Goal: Information Seeking & Learning: Learn about a topic

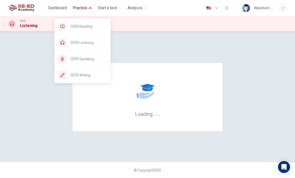
click at [80, 11] on span "Practice" at bounding box center [80, 8] width 15 height 6
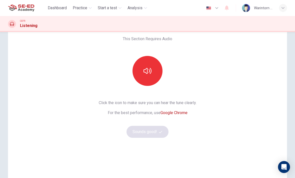
scroll to position [25, 0]
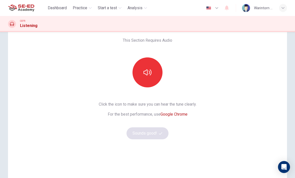
click at [152, 78] on button "button" at bounding box center [148, 73] width 30 height 30
click at [160, 131] on button "Sounds good!" at bounding box center [148, 134] width 42 height 12
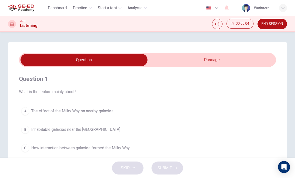
scroll to position [0, 0]
click at [221, 63] on input "checkbox" at bounding box center [84, 60] width 386 height 13
checkbox input "true"
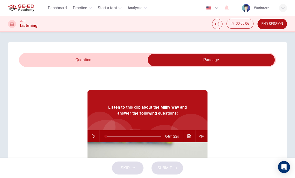
click at [90, 139] on button "button" at bounding box center [94, 137] width 8 height 12
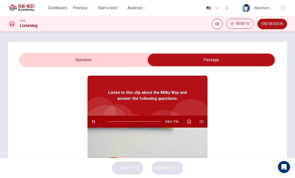
type input "1"
click at [133, 59] on input "checkbox" at bounding box center [212, 60] width 386 height 13
checkbox input "false"
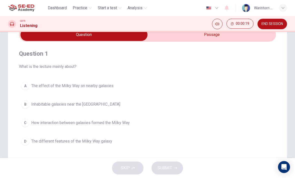
scroll to position [26, 0]
click at [90, 106] on span "Inhabitable galaxies near the [GEOGRAPHIC_DATA]" at bounding box center [75, 104] width 89 height 6
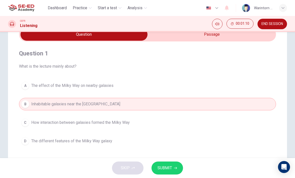
click at [168, 168] on span "SUBMIT" at bounding box center [165, 168] width 15 height 7
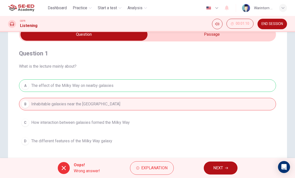
click at [107, 83] on div "A The effect of the Milky Way on nearby galaxies B Inhabitable galaxies near th…" at bounding box center [147, 114] width 257 height 68
click at [69, 169] on div at bounding box center [64, 168] width 12 height 12
click at [215, 168] on span "NEXT" at bounding box center [219, 168] width 10 height 7
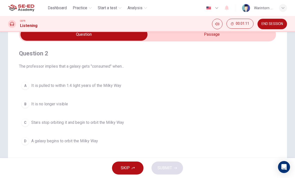
type input "28"
click at [230, 39] on input "checkbox" at bounding box center [84, 34] width 386 height 13
checkbox input "true"
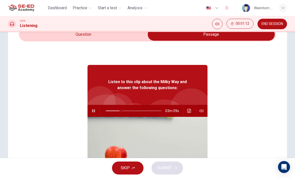
click at [219, 24] on icon "Mute" at bounding box center [218, 24] width 4 height 3
click at [219, 23] on icon "Unmute" at bounding box center [218, 24] width 4 height 4
click at [95, 112] on icon "button" at bounding box center [94, 111] width 4 height 4
click at [101, 108] on div at bounding box center [133, 111] width 66 height 12
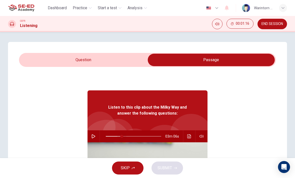
scroll to position [0, 0]
type input "0"
click at [124, 58] on input "checkbox" at bounding box center [212, 60] width 386 height 13
checkbox input "false"
